Goal: Information Seeking & Learning: Find specific fact

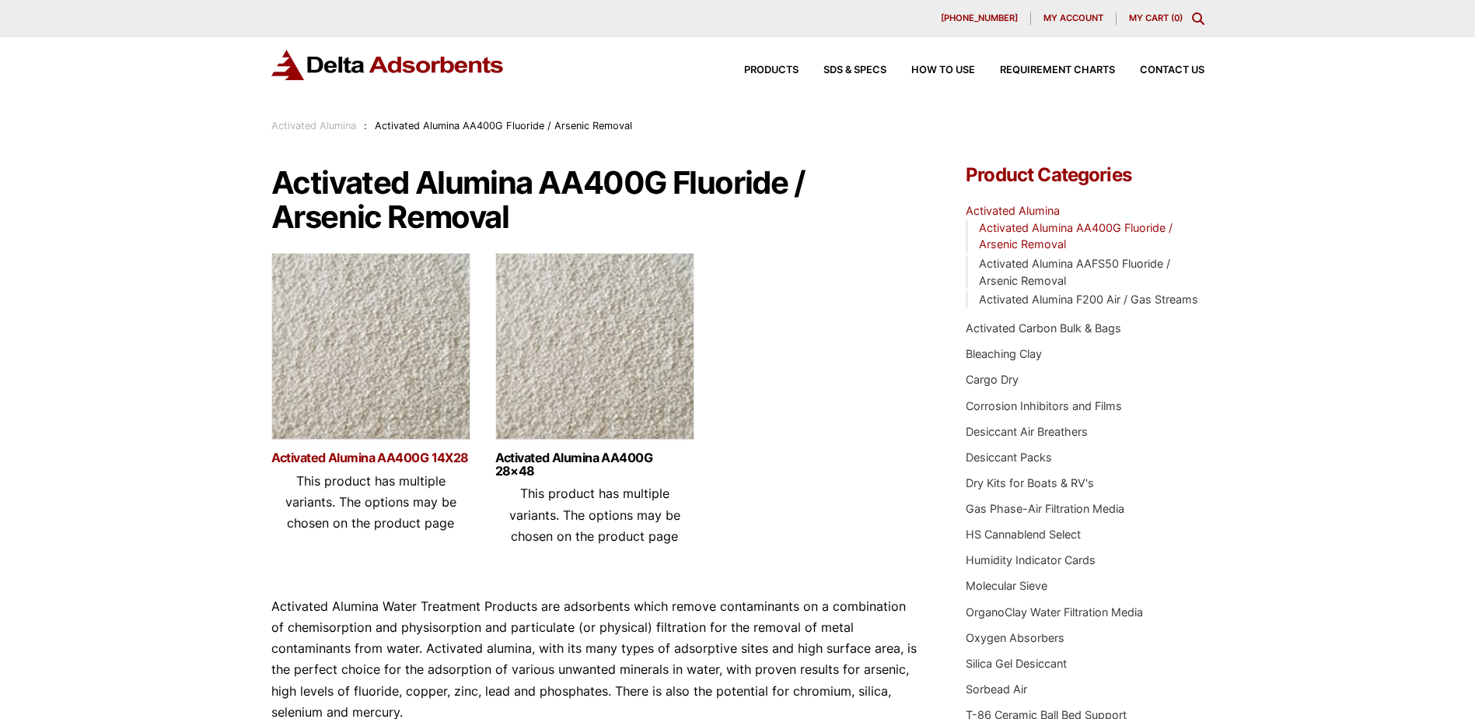
click at [393, 455] on link "Activated Alumina AA400G 14X28" at bounding box center [370, 457] width 199 height 13
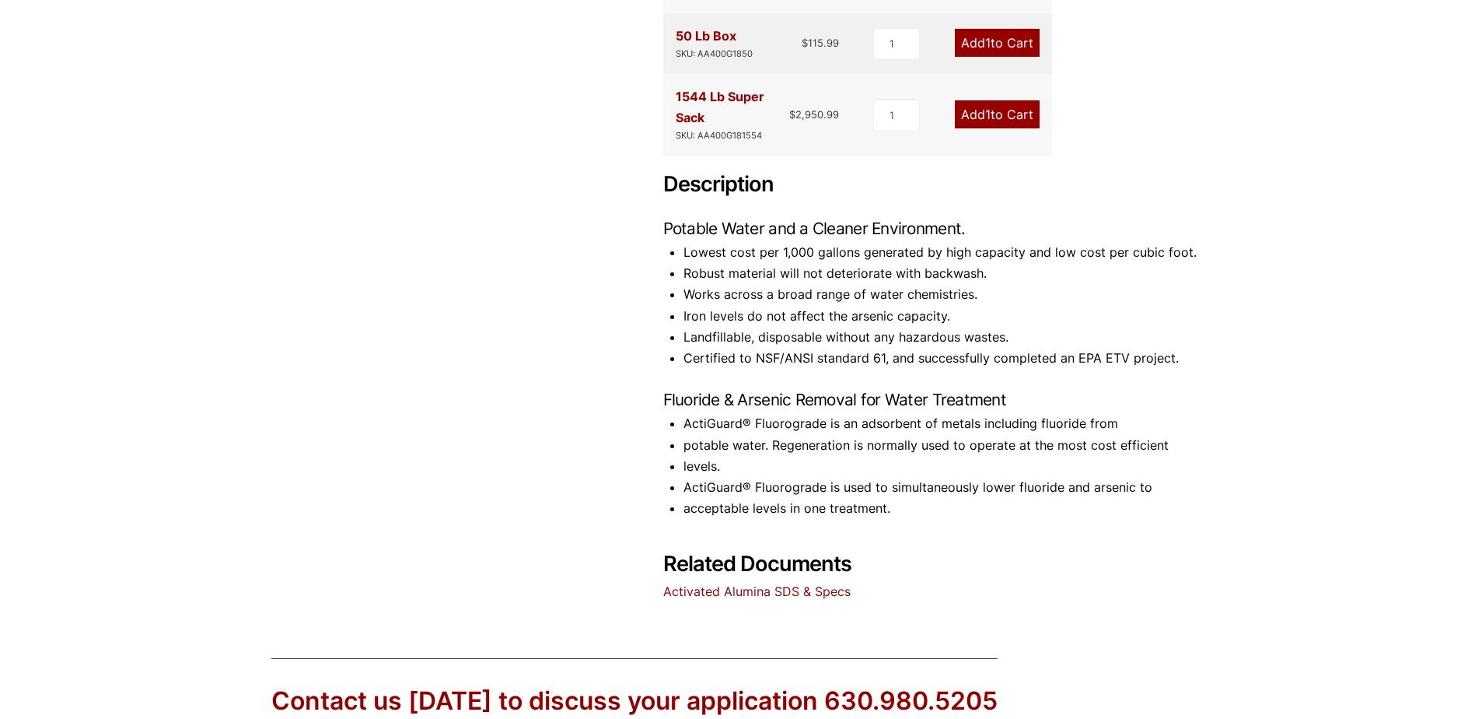
scroll to position [622, 0]
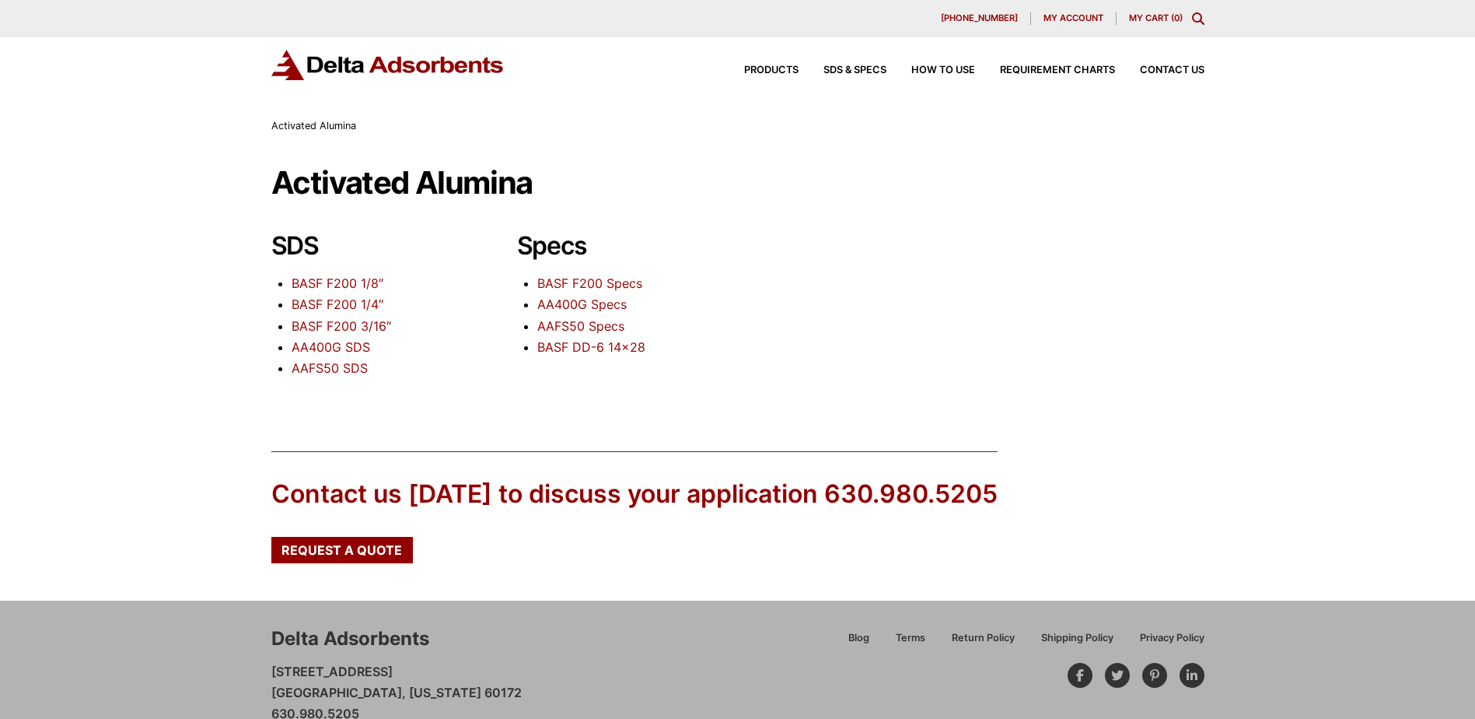
click at [603, 323] on link "AAFS50 Specs" at bounding box center [580, 326] width 87 height 16
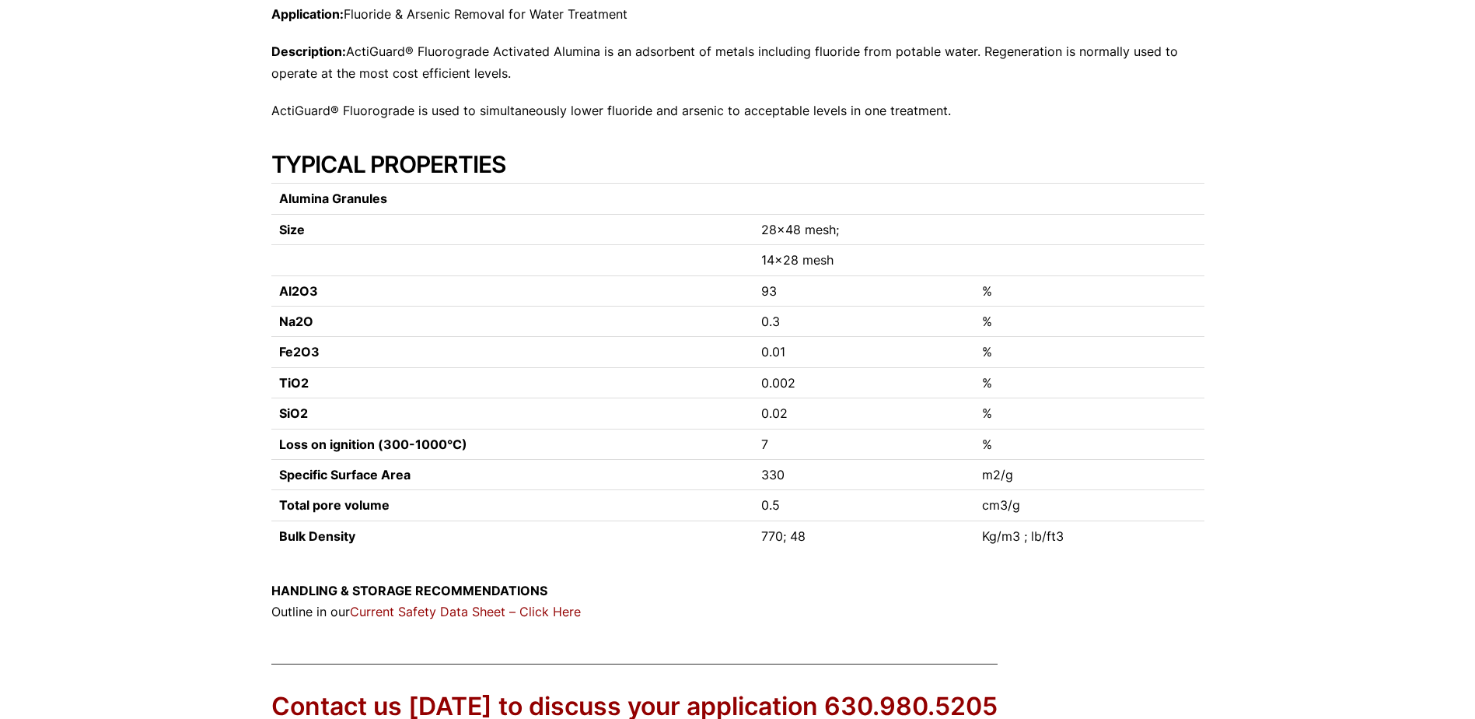
scroll to position [519, 0]
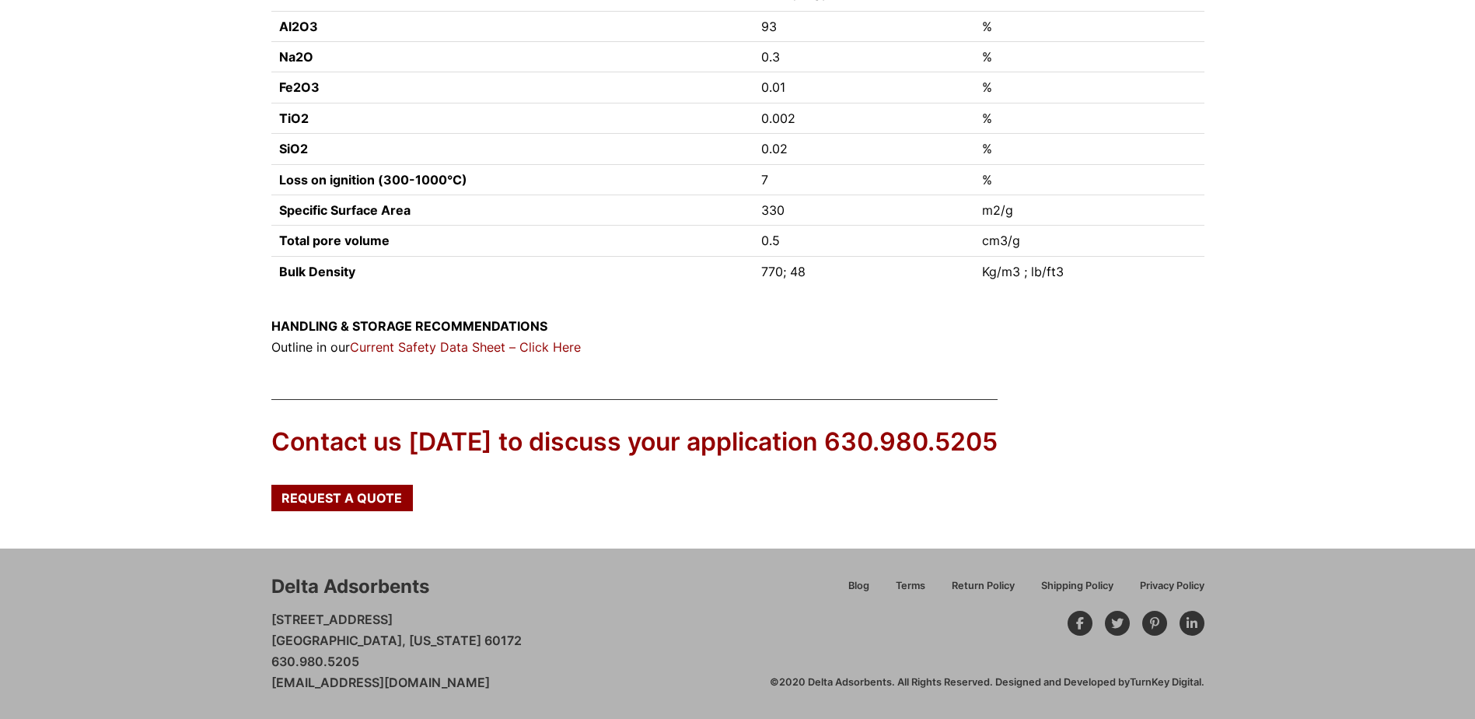
click at [483, 351] on link "Current Safety Data Sheet – Click Here" at bounding box center [465, 347] width 231 height 16
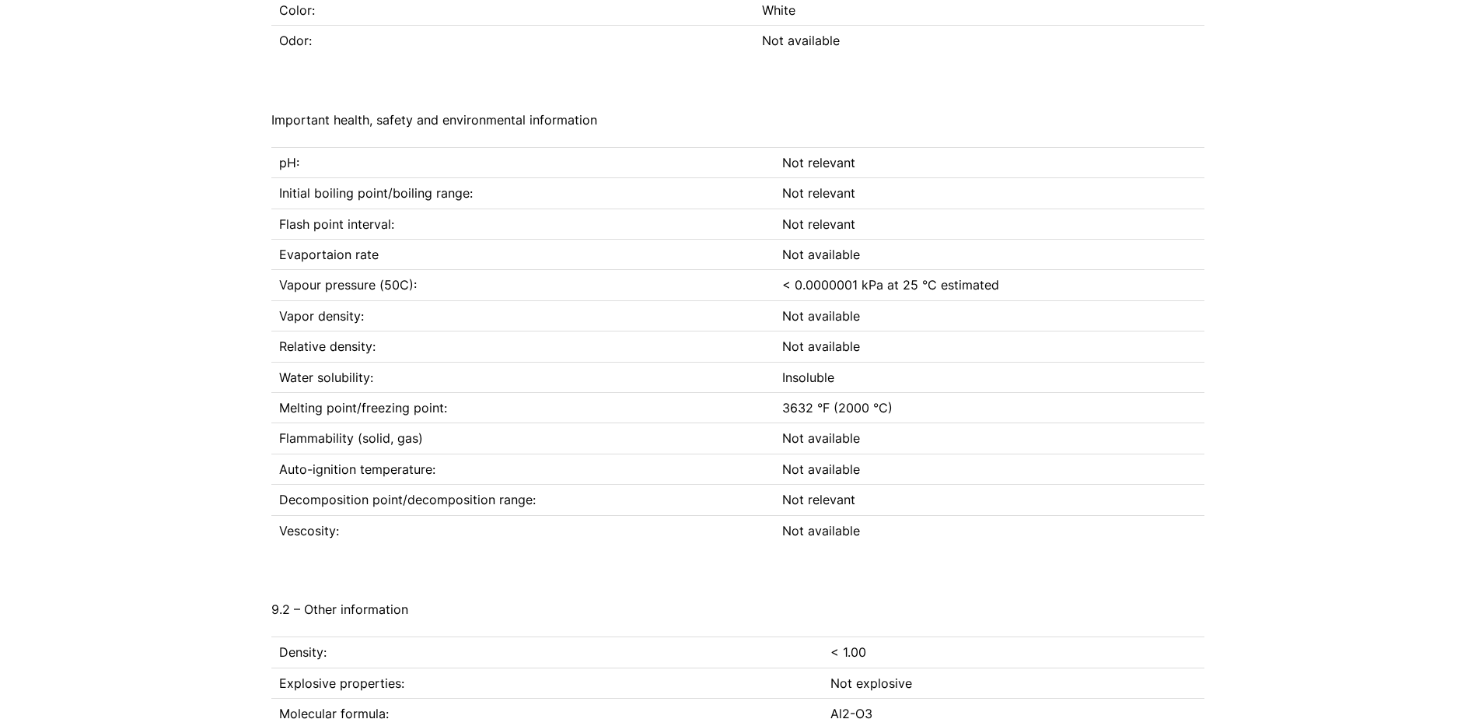
scroll to position [5754, 0]
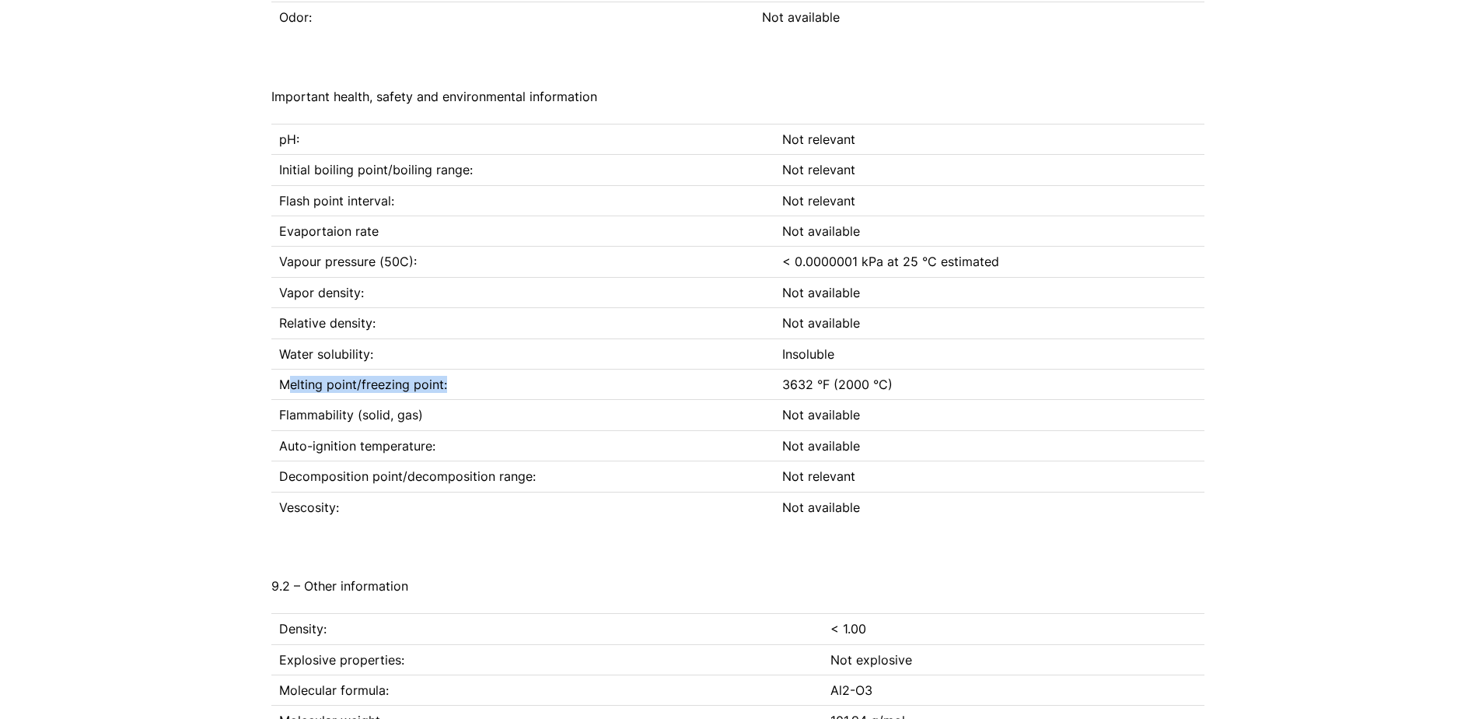
drag, startPoint x: 285, startPoint y: 404, endPoint x: 463, endPoint y: 411, distance: 178.2
click at [463, 399] on td "Melting point/freezing point:" at bounding box center [522, 384] width 503 height 30
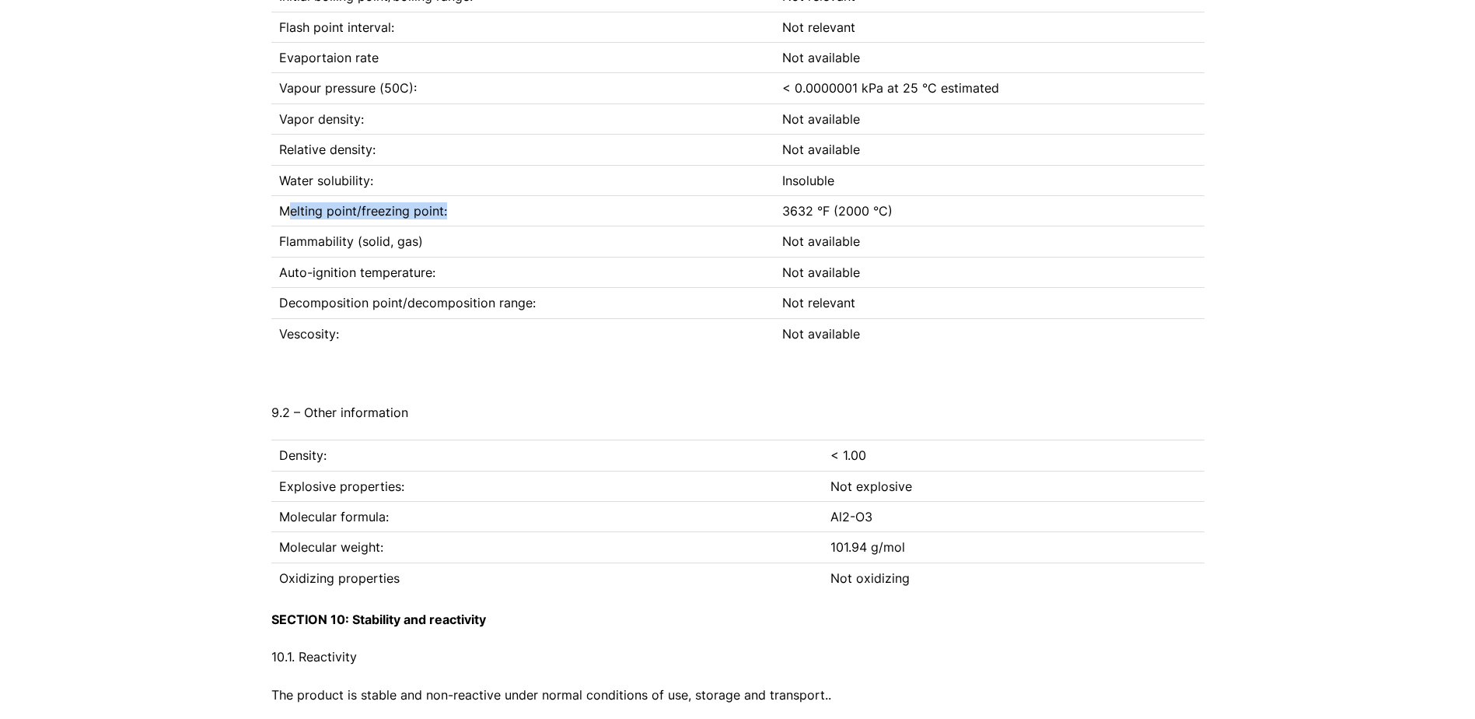
scroll to position [5988, 0]
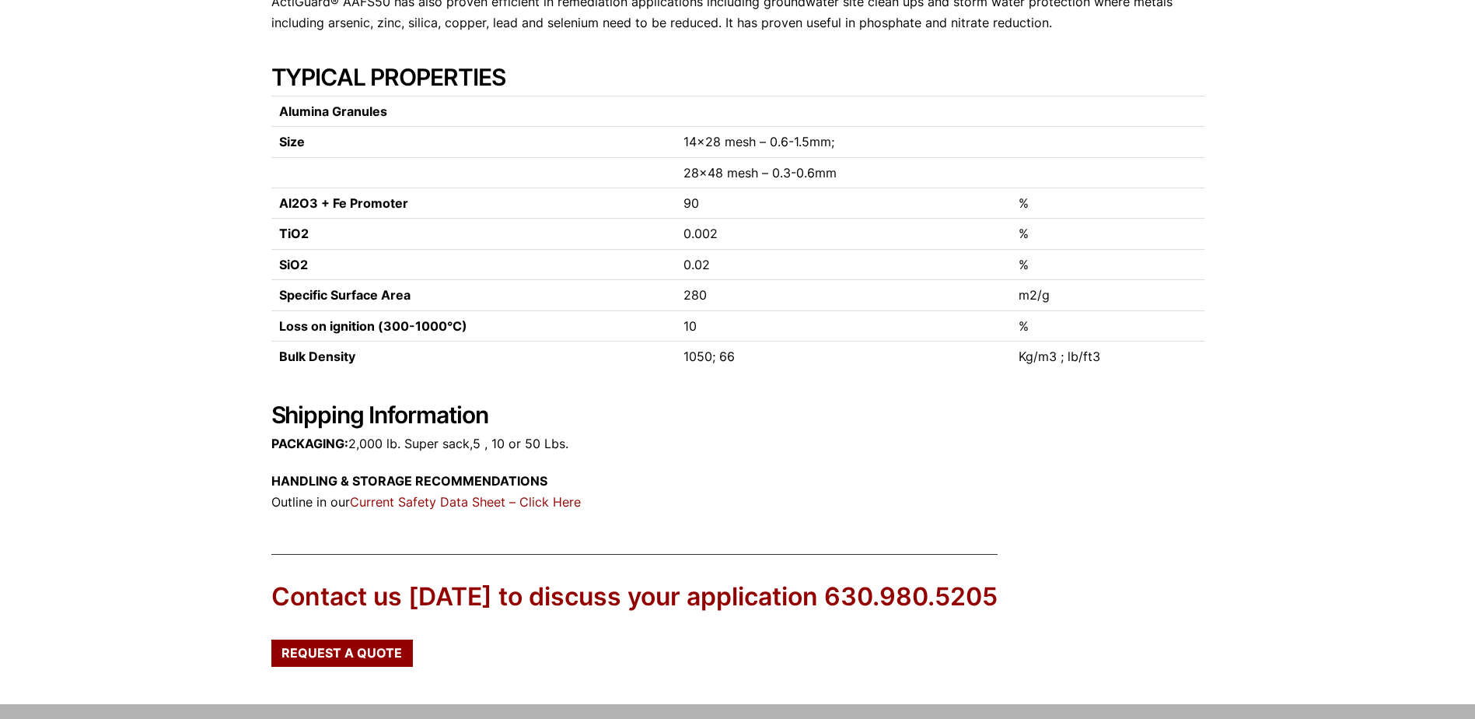
scroll to position [400, 0]
click at [396, 498] on link "Current Safety Data Sheet – Click Here" at bounding box center [465, 503] width 231 height 16
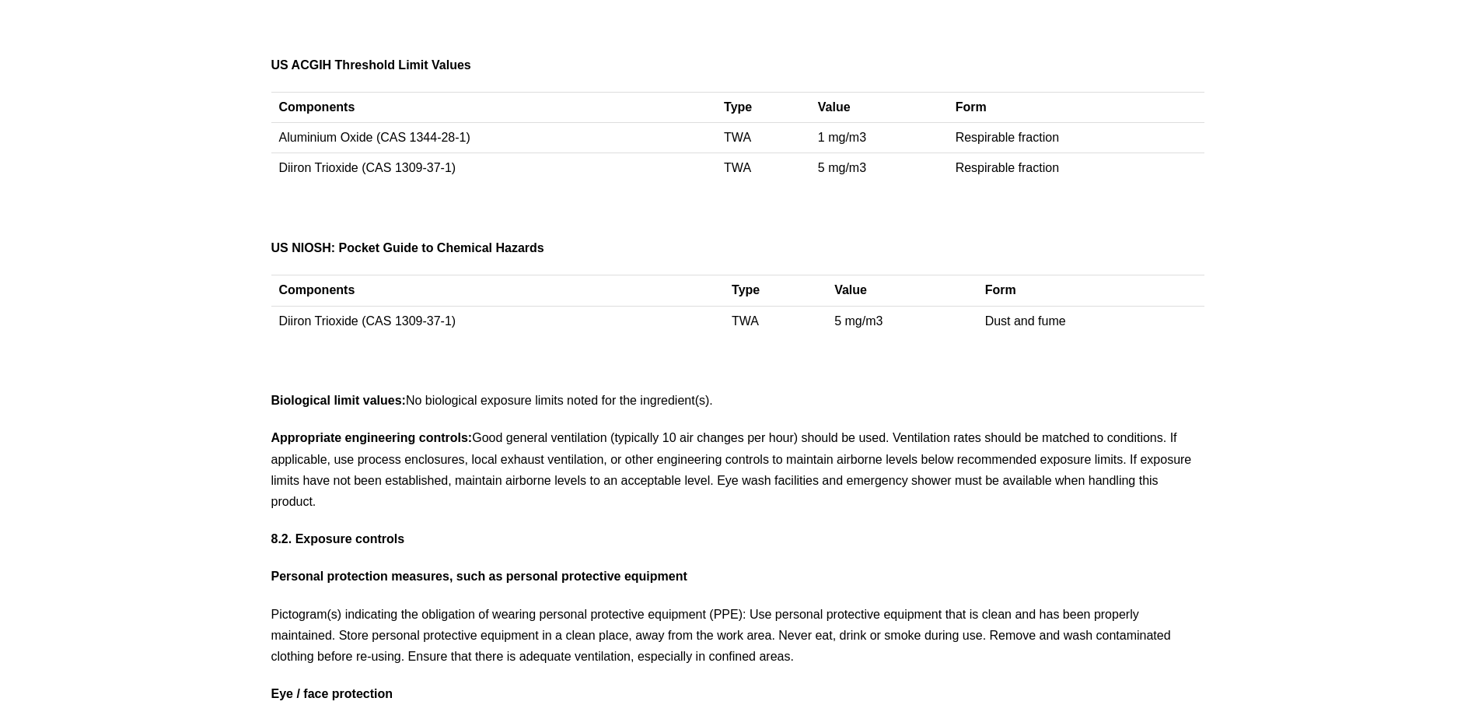
scroll to position [4666, 0]
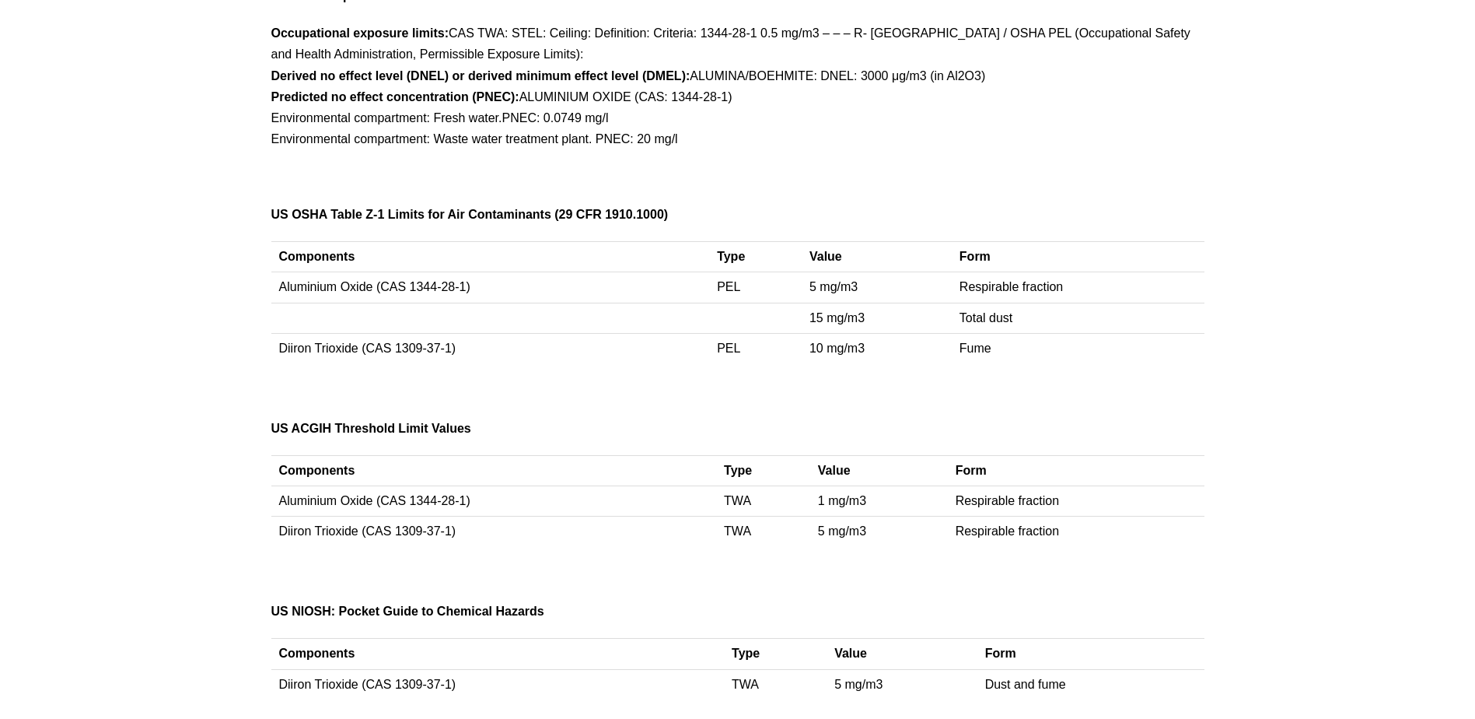
click at [596, 560] on div "[STREET_ADDRESS][PERSON_NAME] Phone: [PHONE_NUMBER] Print Save AAFS50 SDS AAFS5…" at bounding box center [737, 328] width 933 height 9718
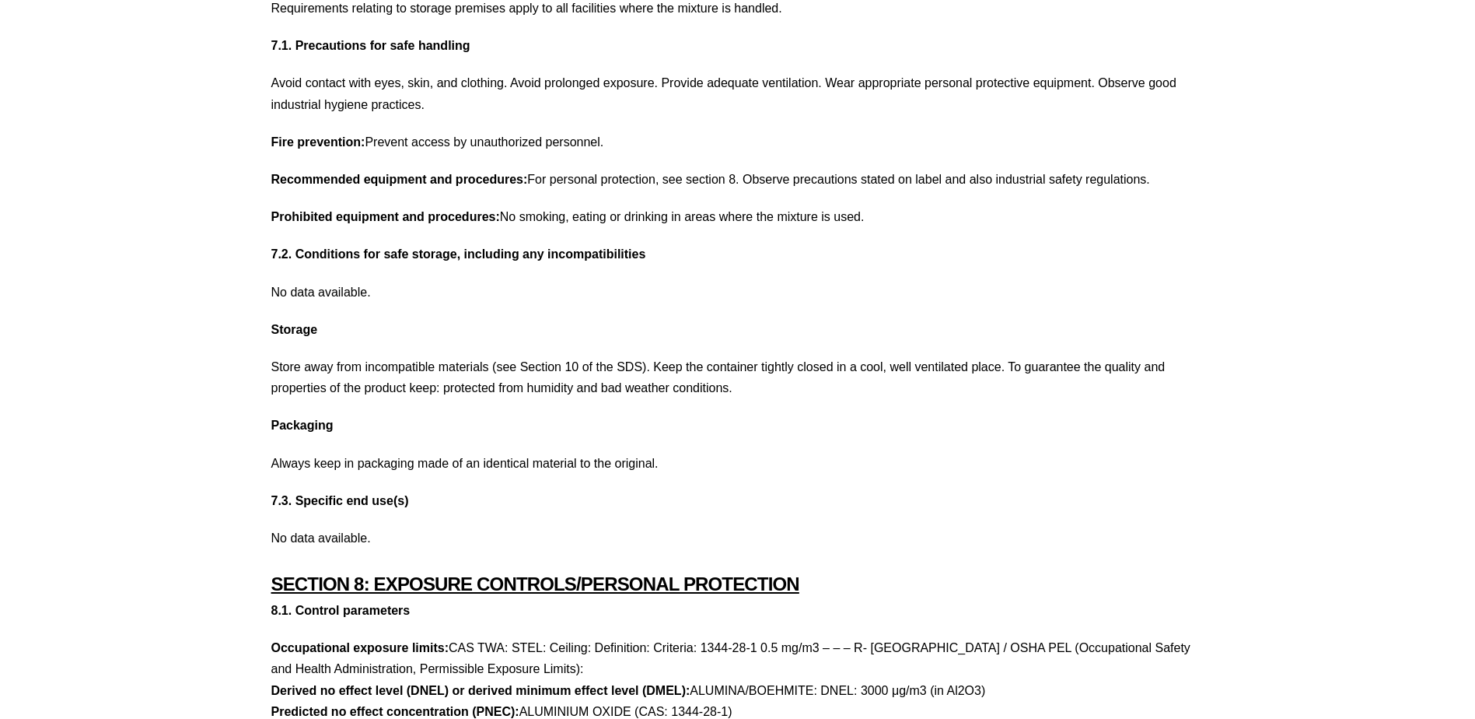
scroll to position [3663, 0]
